Goal: Task Accomplishment & Management: Use online tool/utility

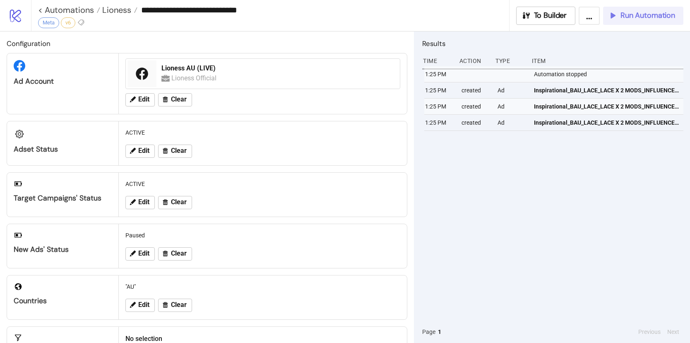
click at [612, 19] on icon "button" at bounding box center [612, 15] width 9 height 9
click at [623, 18] on span "Run Automation" at bounding box center [648, 16] width 55 height 10
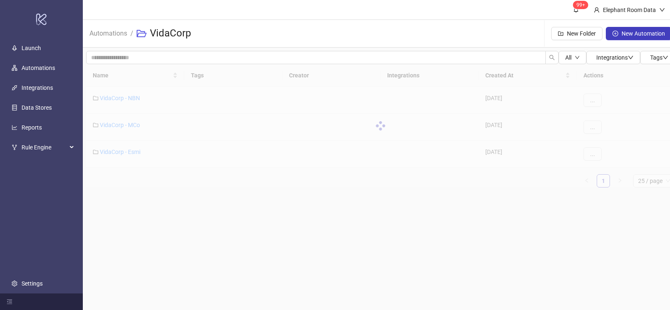
click at [125, 94] on div at bounding box center [380, 125] width 589 height 123
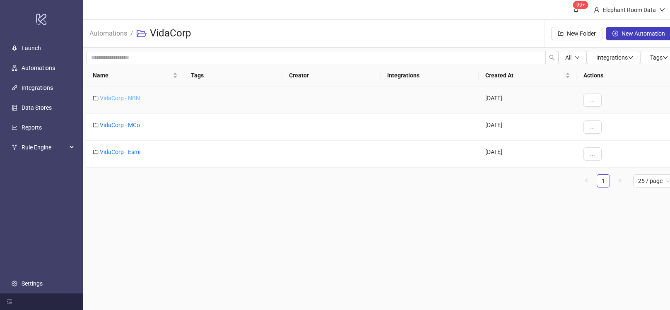
click at [134, 97] on link "VidaCorp - NBN" at bounding box center [120, 98] width 40 height 7
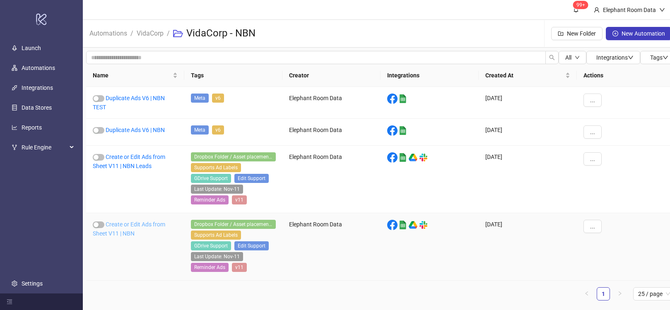
click at [147, 224] on link "Create or Edit Ads from Sheet V11 | NBN" at bounding box center [129, 229] width 72 height 16
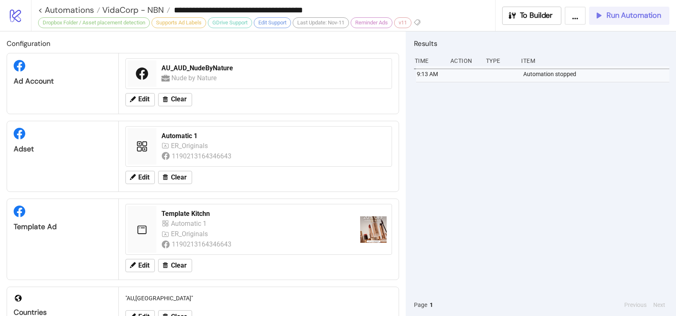
click at [630, 17] on span "Run Automation" at bounding box center [634, 16] width 55 height 10
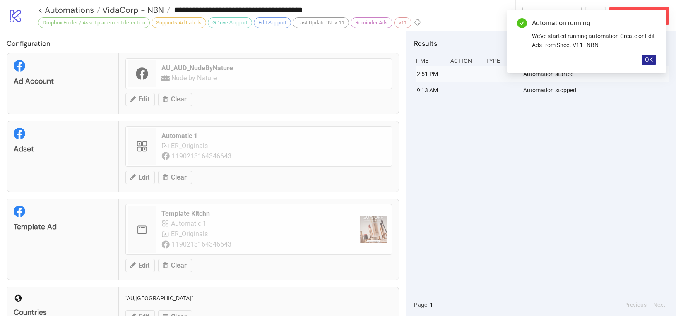
click at [653, 62] on button "OK" at bounding box center [649, 60] width 14 height 10
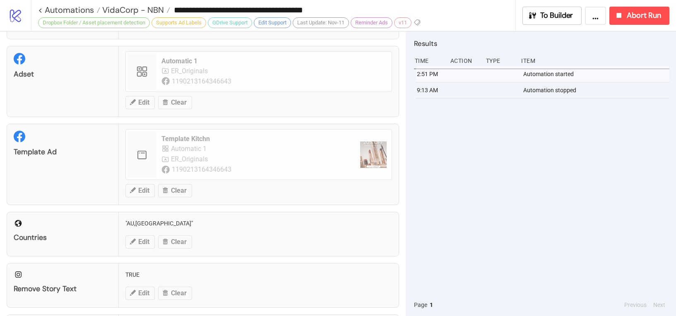
scroll to position [153, 0]
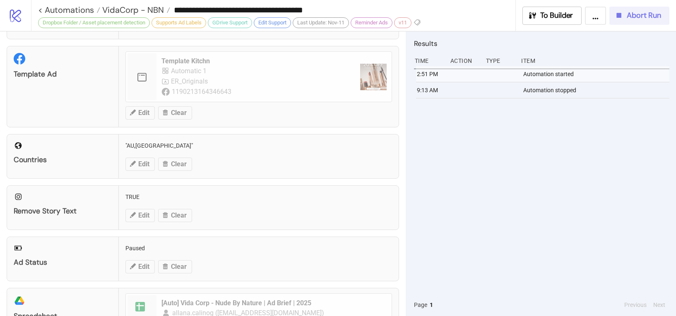
click at [634, 23] on button "Abort Run" at bounding box center [640, 16] width 60 height 18
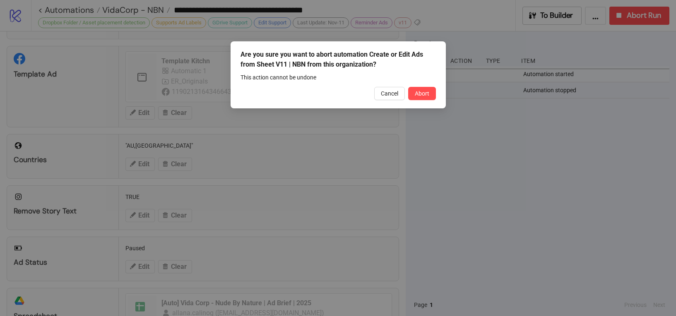
drag, startPoint x: 434, startPoint y: 91, endPoint x: 447, endPoint y: 77, distance: 19.9
click at [434, 91] on button "Abort" at bounding box center [422, 93] width 28 height 13
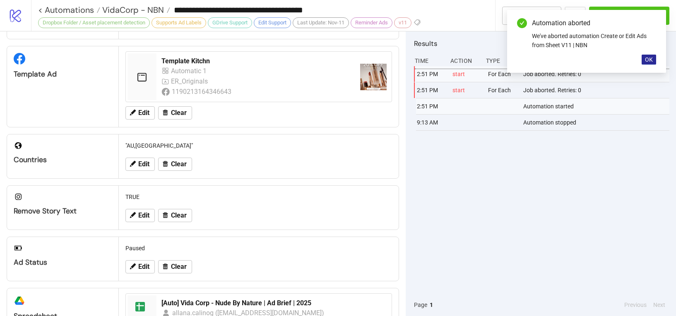
click at [644, 57] on button "OK" at bounding box center [649, 60] width 14 height 10
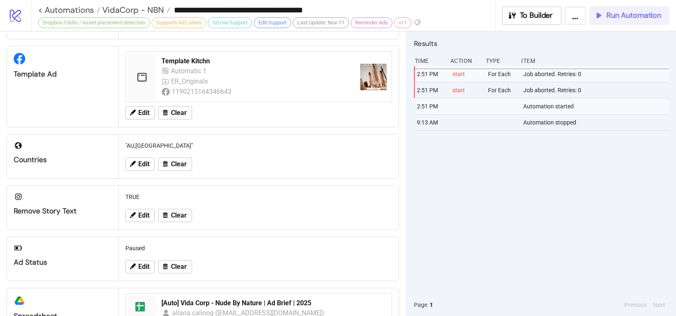
click at [631, 18] on span "Run Automation" at bounding box center [634, 16] width 55 height 10
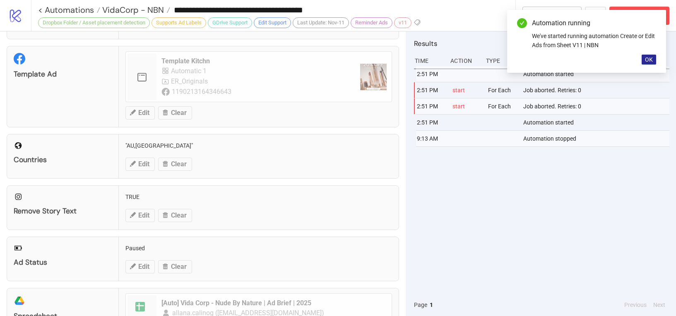
click at [651, 61] on span "OK" at bounding box center [649, 59] width 8 height 7
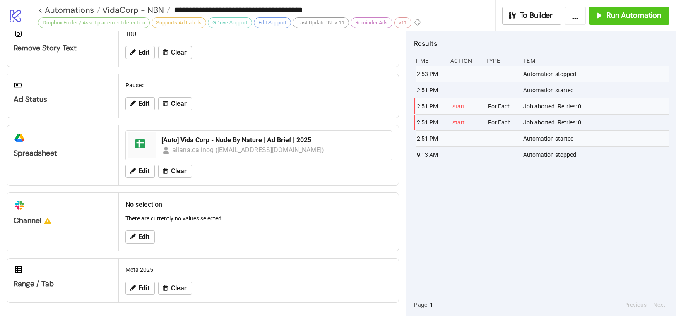
scroll to position [317, 0]
